Goal: Transaction & Acquisition: Purchase product/service

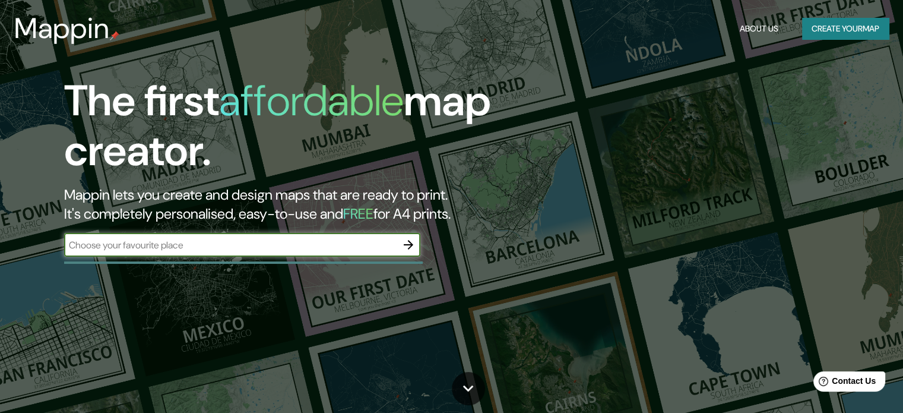
click at [199, 246] on input "text" at bounding box center [230, 245] width 332 height 14
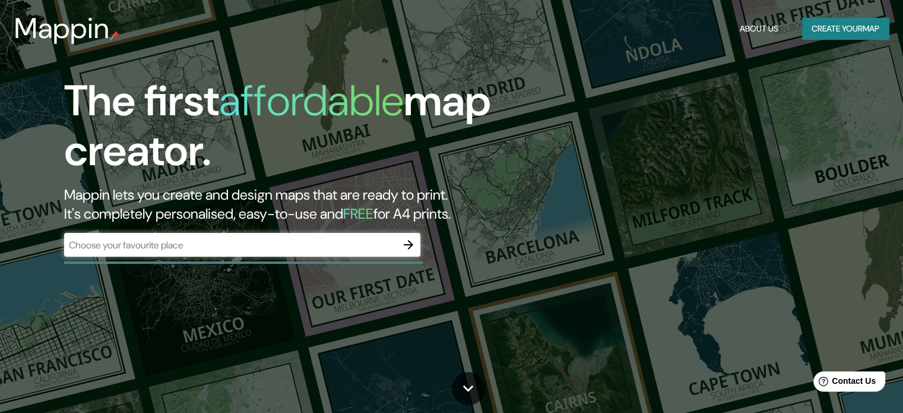
click at [270, 252] on div "​" at bounding box center [242, 245] width 356 height 24
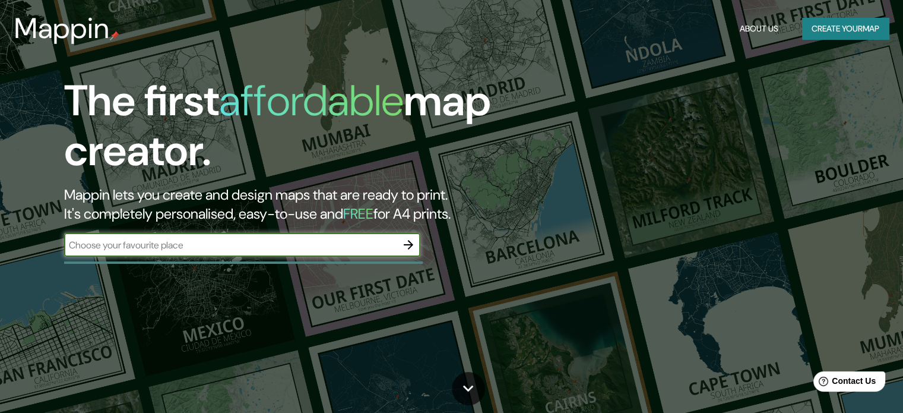
paste input "Av. Los Tréboles 200, Urb. [GEOGRAPHIC_DATA][PERSON_NAME]."
type input "Av. Los Tréboles 200, Urb. [GEOGRAPHIC_DATA][PERSON_NAME]."
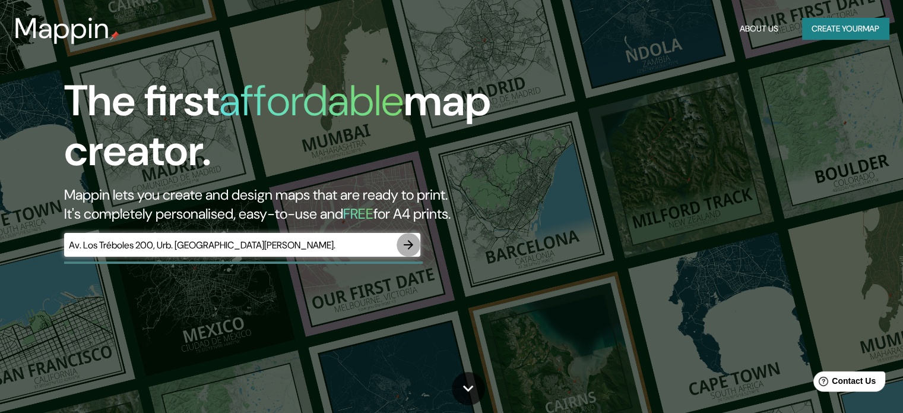
click at [412, 249] on icon "button" at bounding box center [408, 244] width 14 height 14
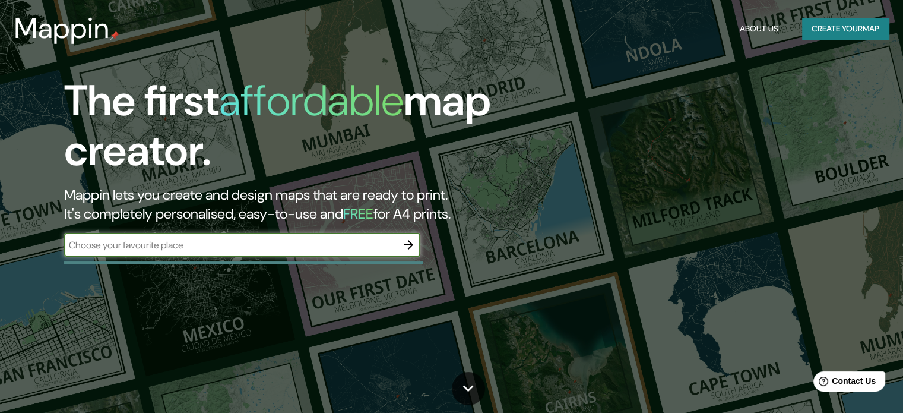
click at [191, 229] on div "The first affordable map creator. Mappin lets you create and design maps that a…" at bounding box center [290, 172] width 542 height 192
click at [188, 242] on input "text" at bounding box center [230, 245] width 332 height 14
paste input "Av. Los Tréboles 200, Urb. [GEOGRAPHIC_DATA][PERSON_NAME]."
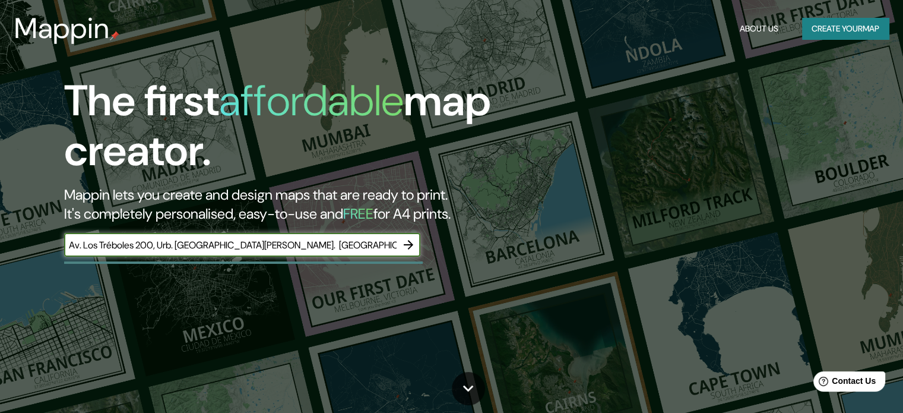
type input "Av. Los Tréboles 200, Urb. [GEOGRAPHIC_DATA][PERSON_NAME]. [GEOGRAPHIC_DATA]"
click at [413, 249] on icon "button" at bounding box center [408, 244] width 14 height 14
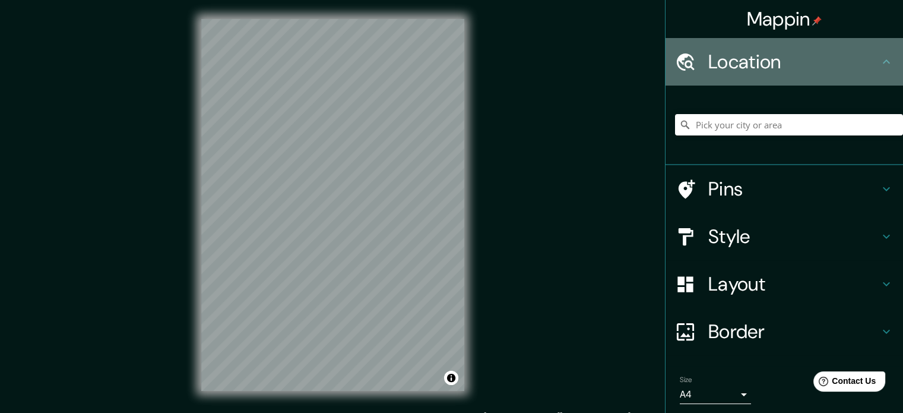
click at [793, 65] on h4 "Location" at bounding box center [793, 62] width 171 height 24
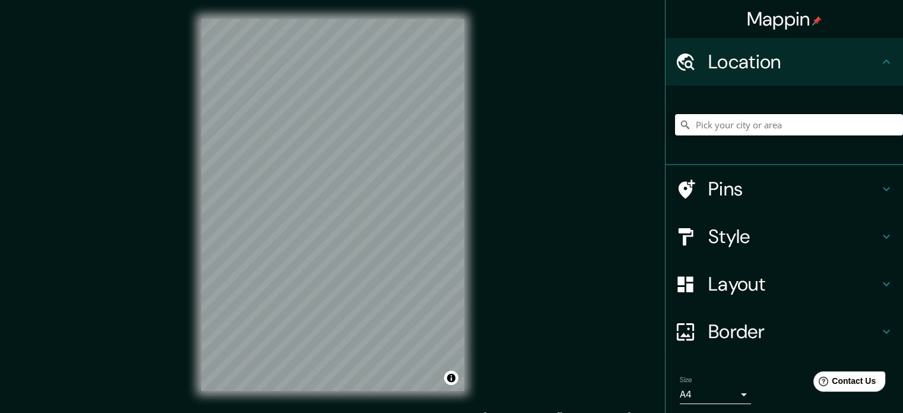
click at [750, 134] on input "Pick your city or area" at bounding box center [789, 124] width 228 height 21
paste input "Av. Los Tréboles 200, Urb. [GEOGRAPHIC_DATA][PERSON_NAME]."
click at [862, 123] on input "[GEOGRAPHIC_DATA][PERSON_NAME], [GEOGRAPHIC_DATA], [GEOGRAPHIC_DATA]" at bounding box center [789, 124] width 228 height 21
click at [864, 122] on input "San [PERSON_NAME], D, epartamento de HuancavelicaPerú" at bounding box center [789, 124] width 228 height 21
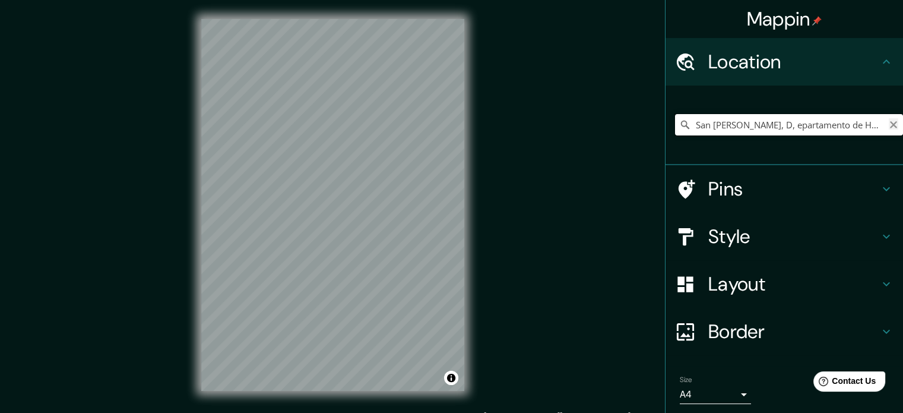
type input "San [PERSON_NAME], D, epartamento de HuancavelicaPerú"
drag, startPoint x: 886, startPoint y: 126, endPoint x: 872, endPoint y: 124, distance: 14.4
click at [872, 124] on div "[GEOGRAPHIC_DATA][PERSON_NAME], D, epartamento de [GEOGRAPHIC_DATA] [GEOGRAPHIC…" at bounding box center [789, 124] width 228 height 21
click at [889, 125] on icon "Clear" at bounding box center [893, 124] width 9 height 9
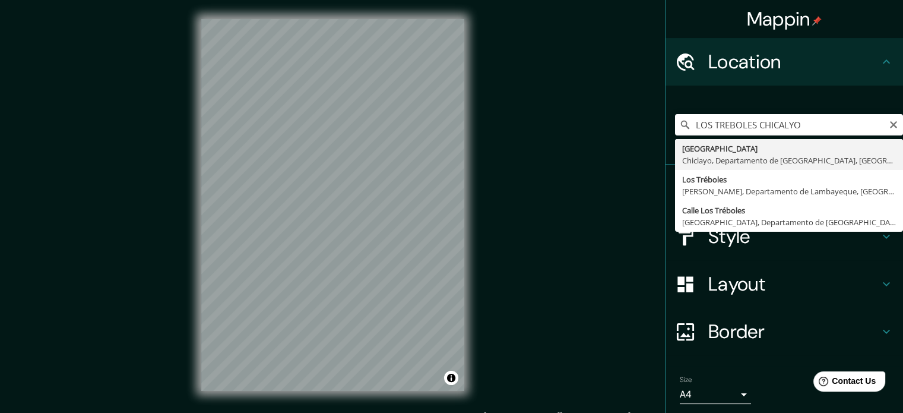
type input "[GEOGRAPHIC_DATA], [GEOGRAPHIC_DATA], [GEOGRAPHIC_DATA], [GEOGRAPHIC_DATA]"
